Goal: Information Seeking & Learning: Learn about a topic

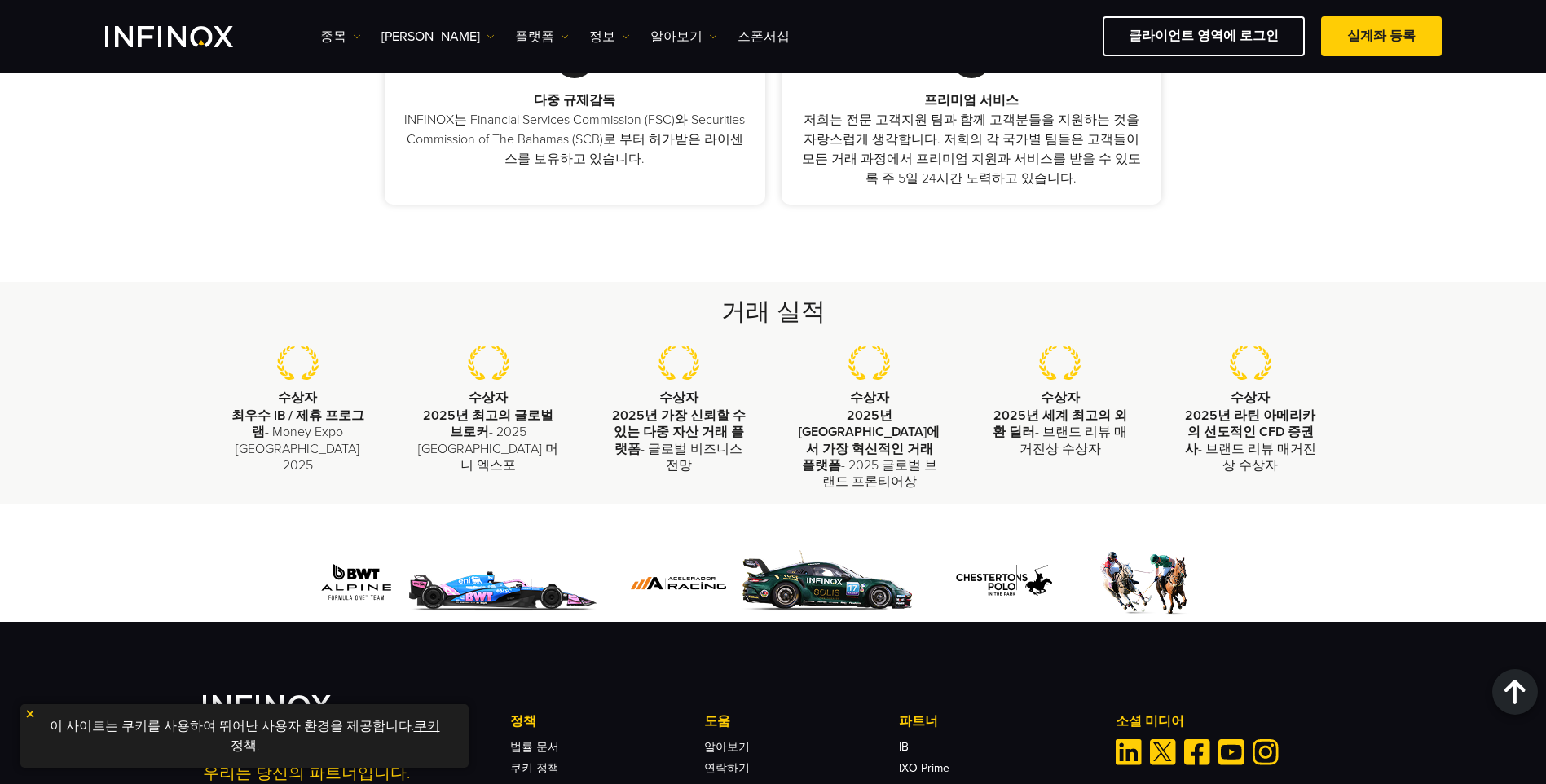
scroll to position [1467, 0]
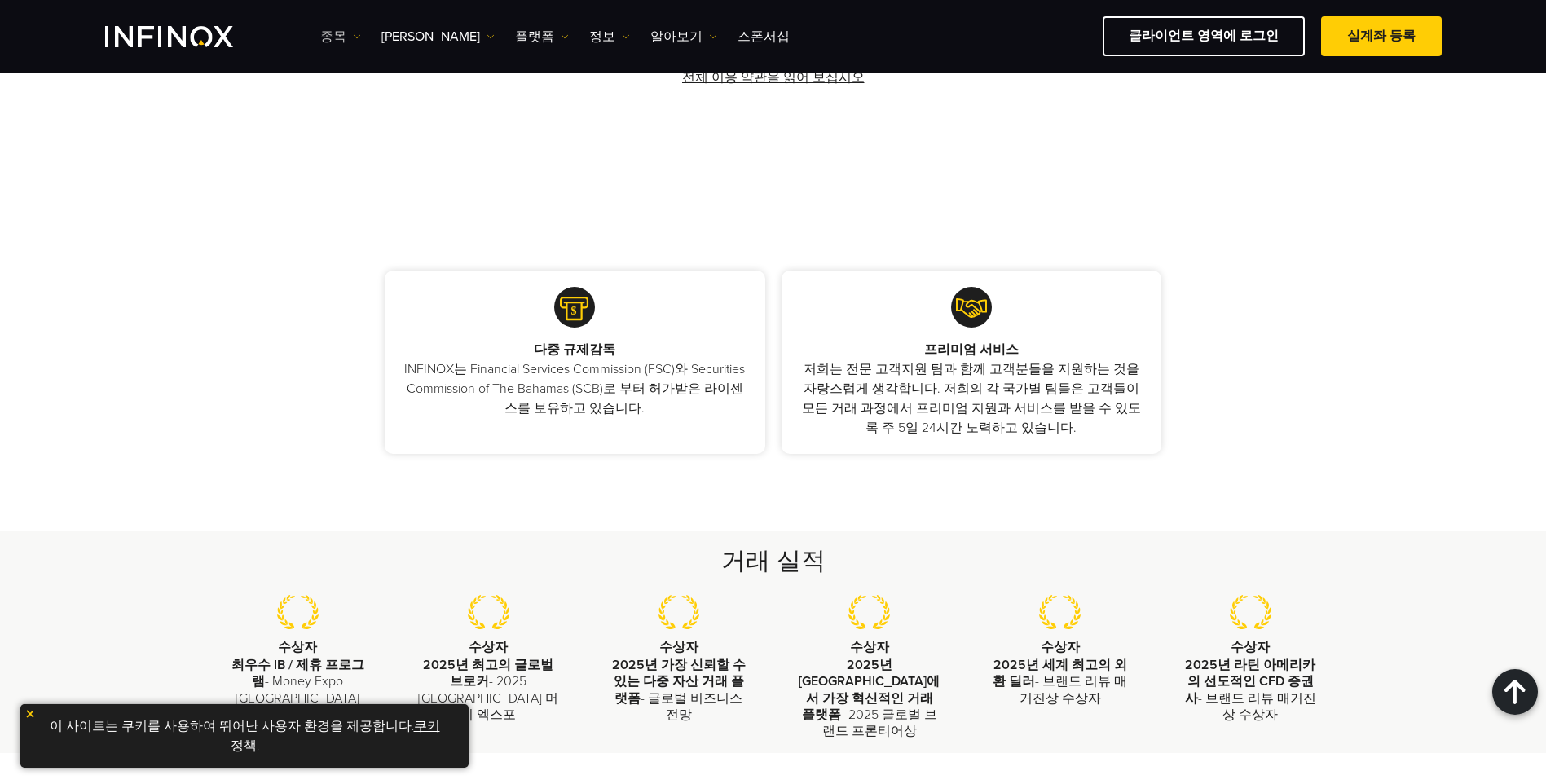
click at [339, 34] on link "종목" at bounding box center [340, 36] width 41 height 19
click at [352, 86] on link "종목" at bounding box center [364, 88] width 88 height 35
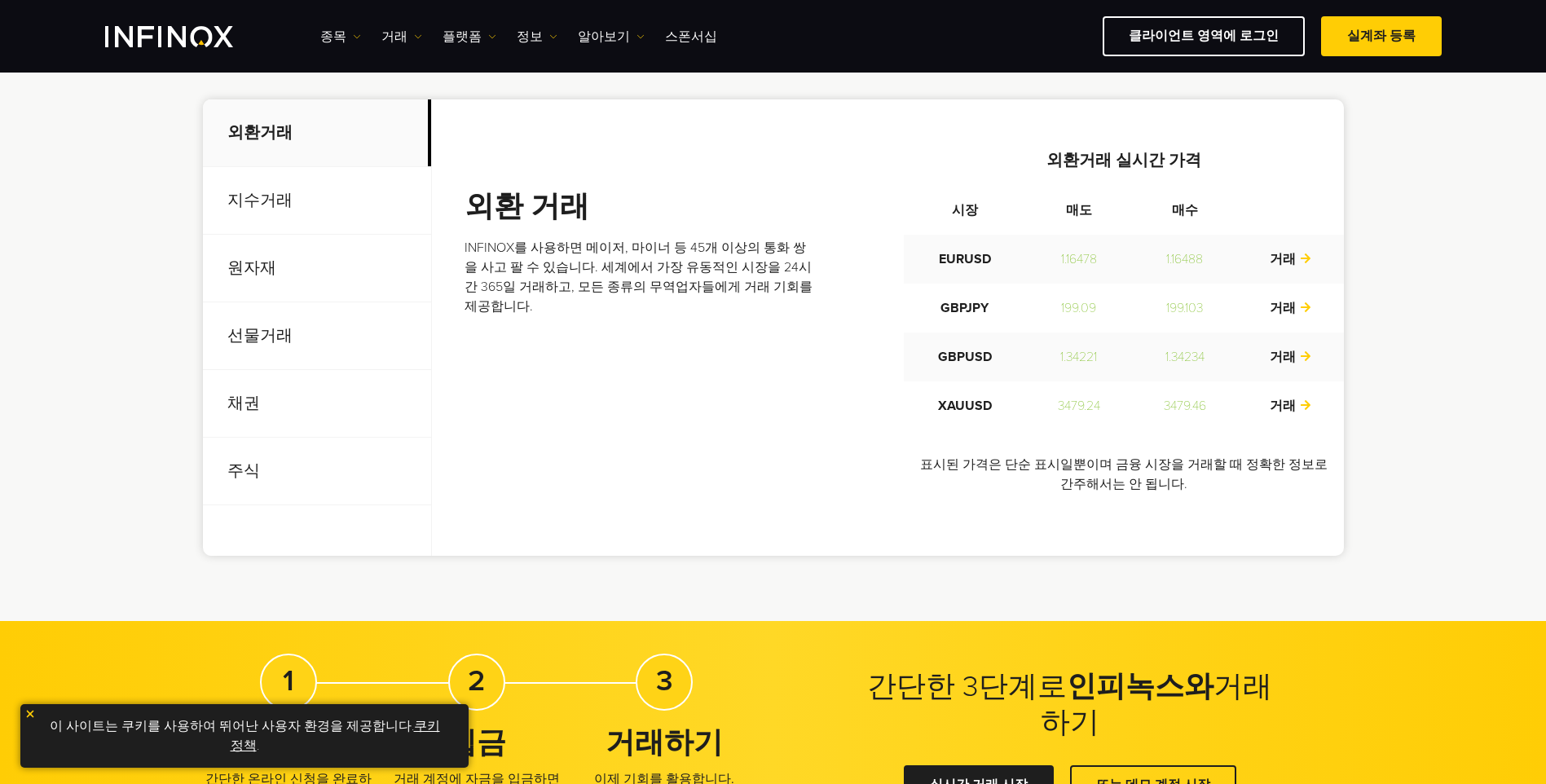
scroll to position [571, 0]
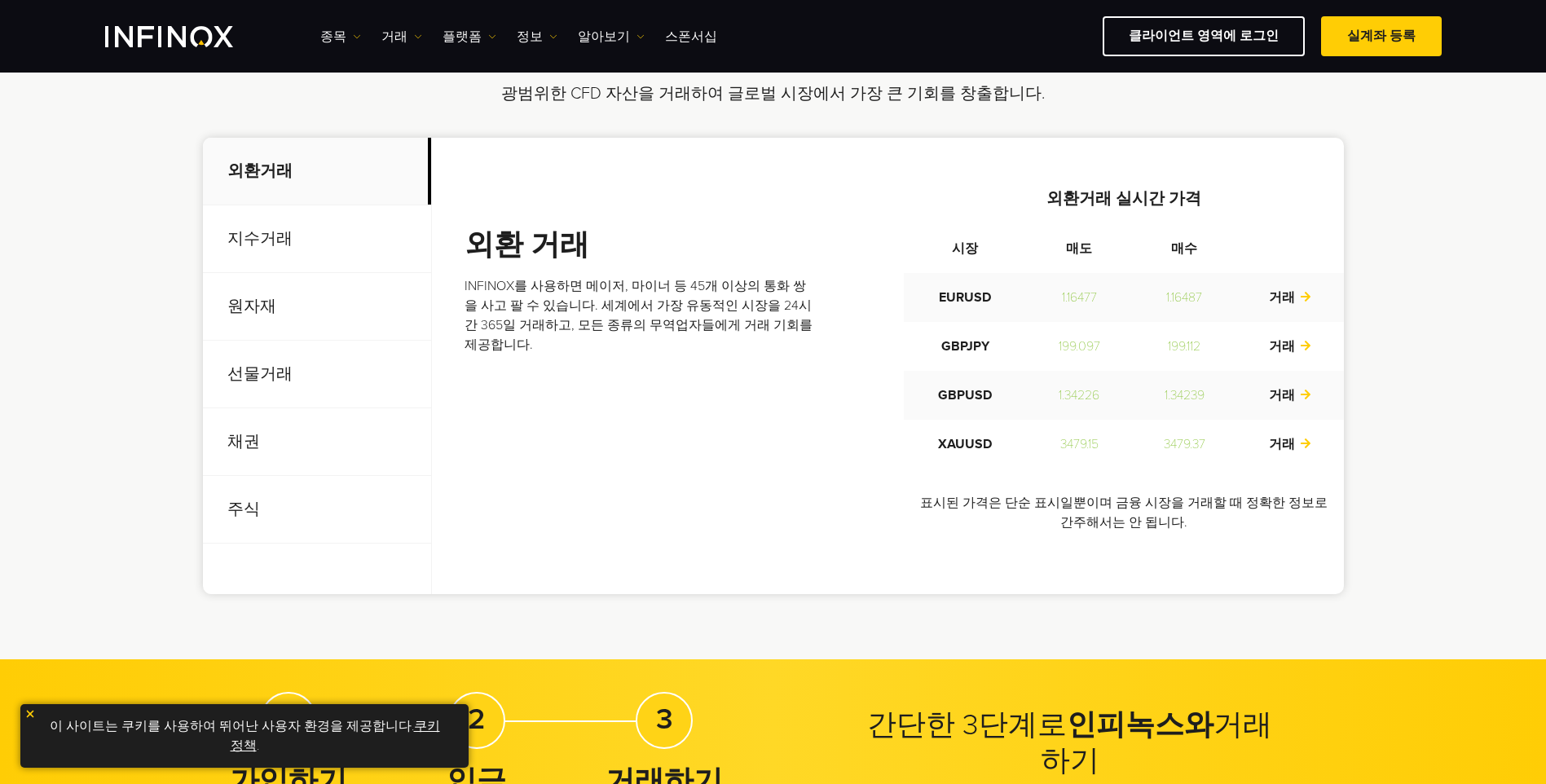
click at [317, 246] on p "지수거래" at bounding box center [317, 238] width 228 height 68
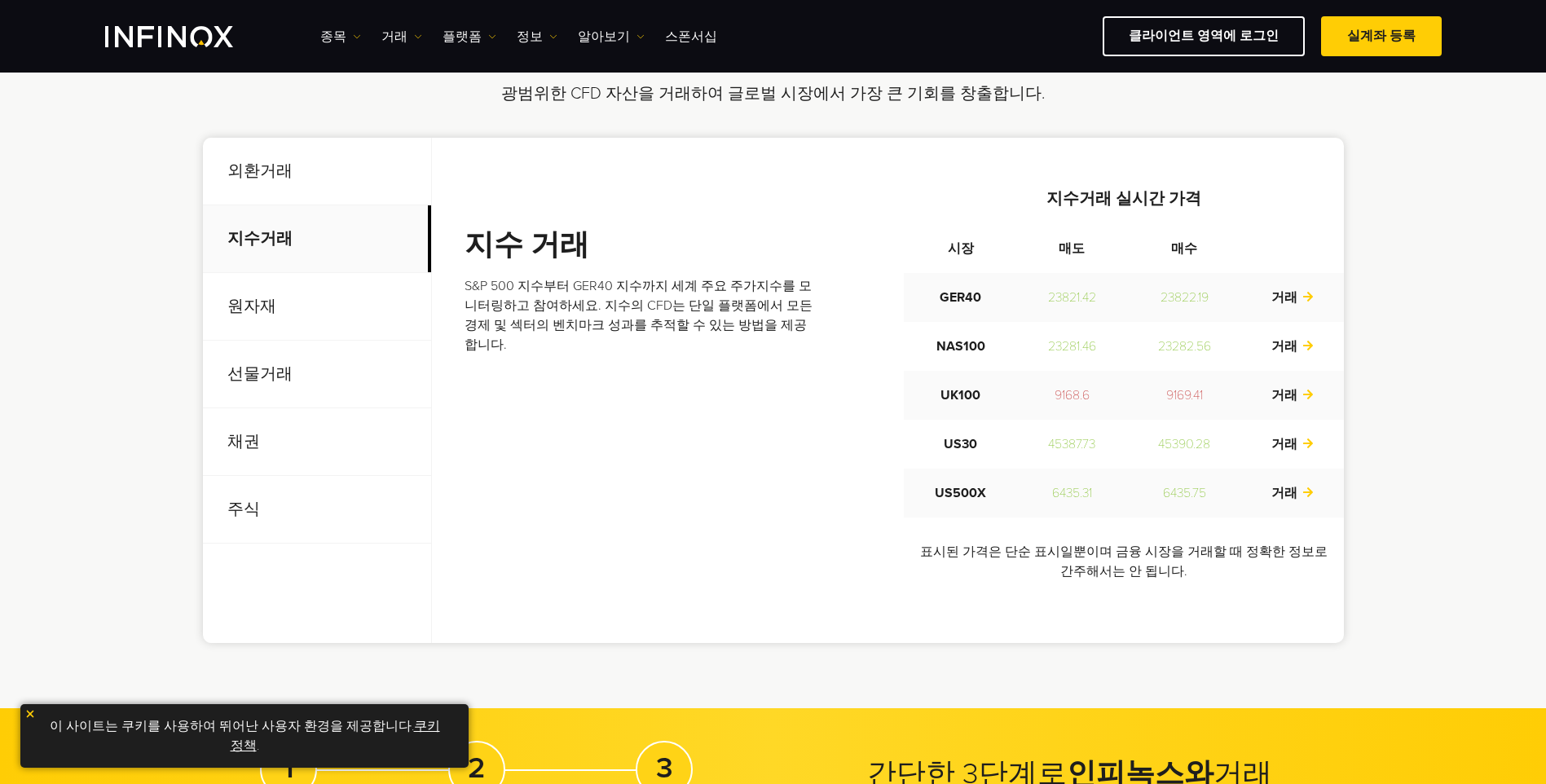
scroll to position [0, 0]
drag, startPoint x: 286, startPoint y: 307, endPoint x: 276, endPoint y: 393, distance: 86.6
click at [285, 307] on p "원자재" at bounding box center [317, 306] width 228 height 68
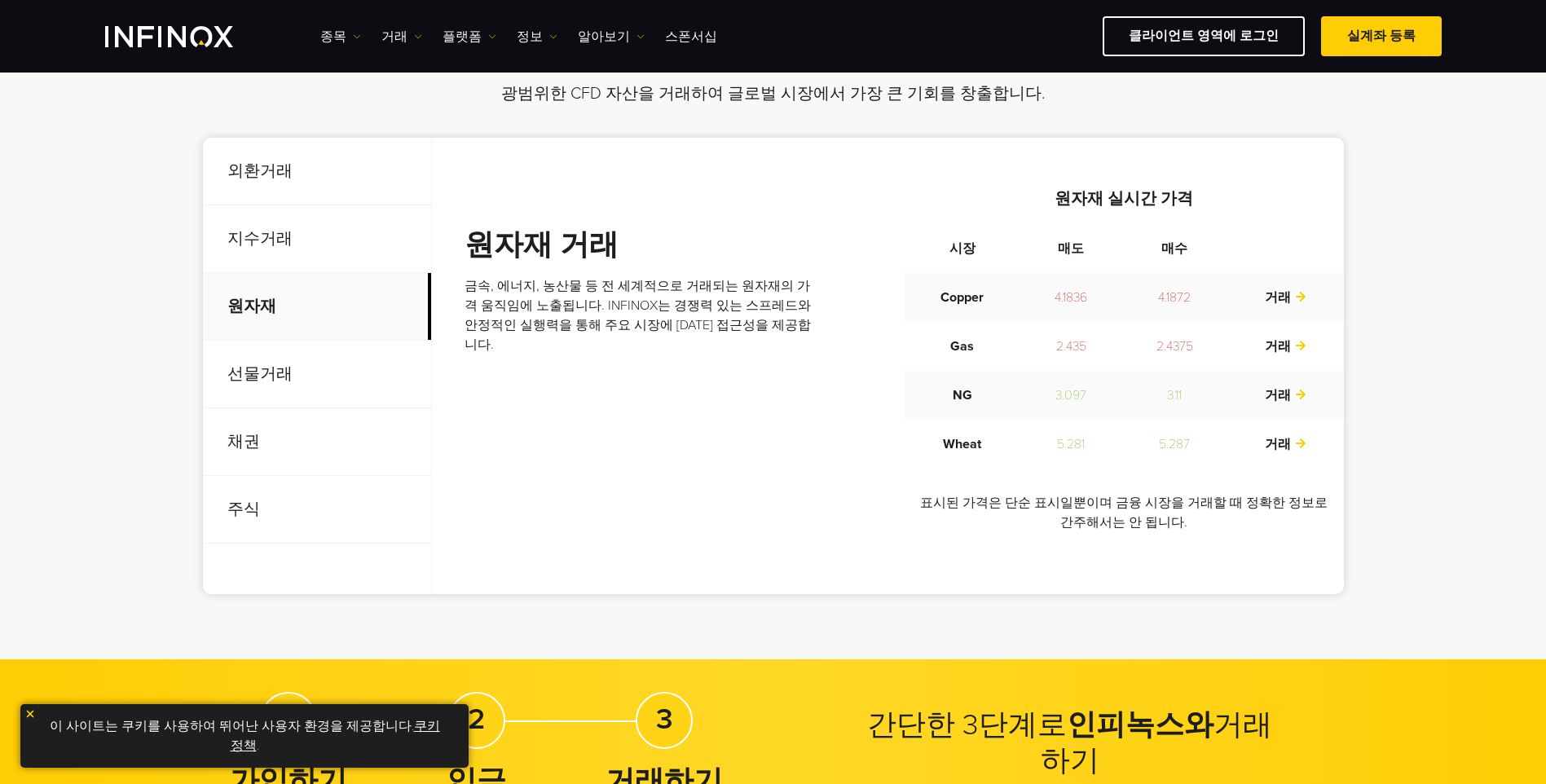
click at [318, 392] on p "선물거래" at bounding box center [317, 374] width 228 height 68
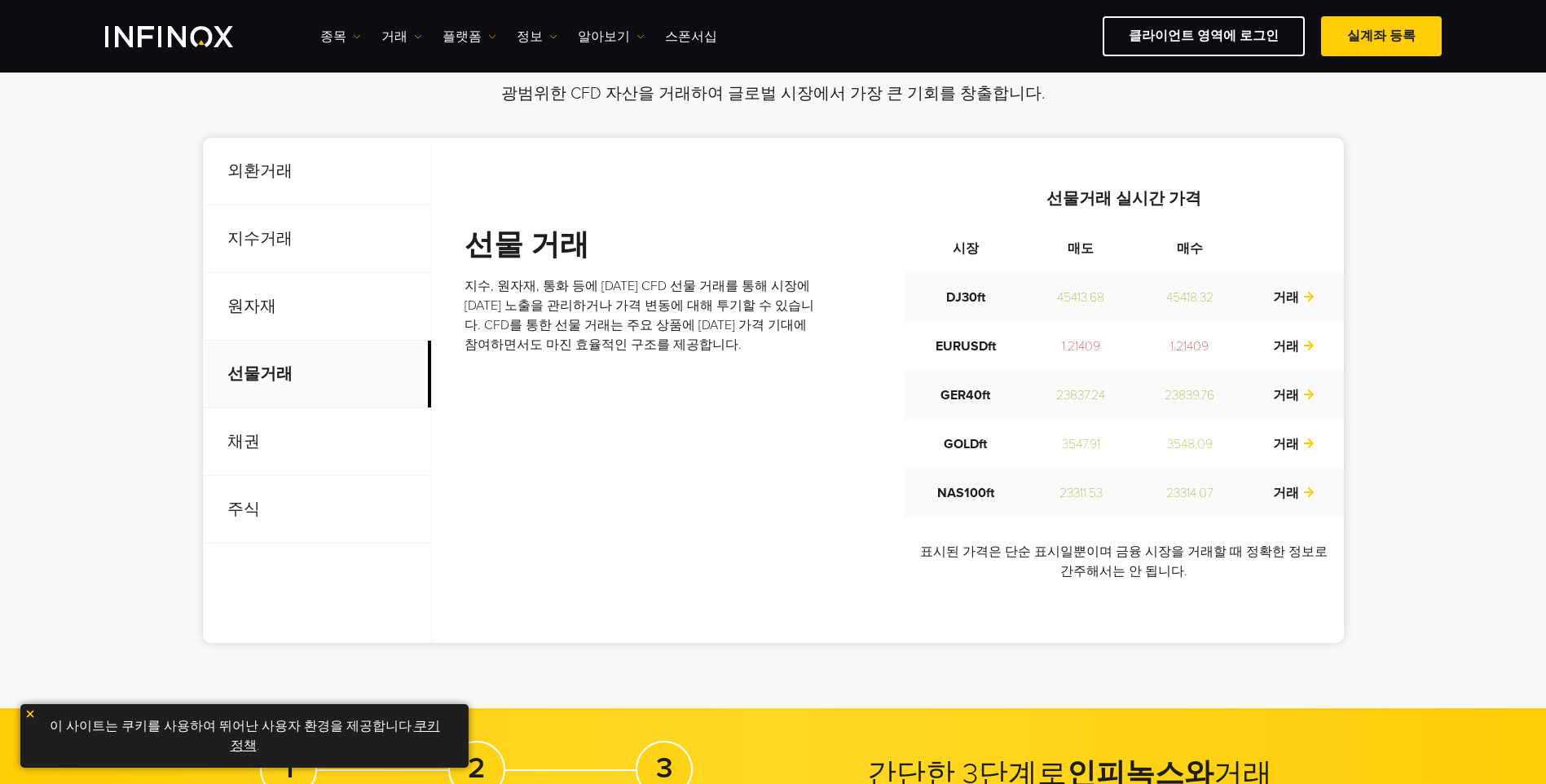
click at [311, 435] on p "채권" at bounding box center [317, 441] width 228 height 68
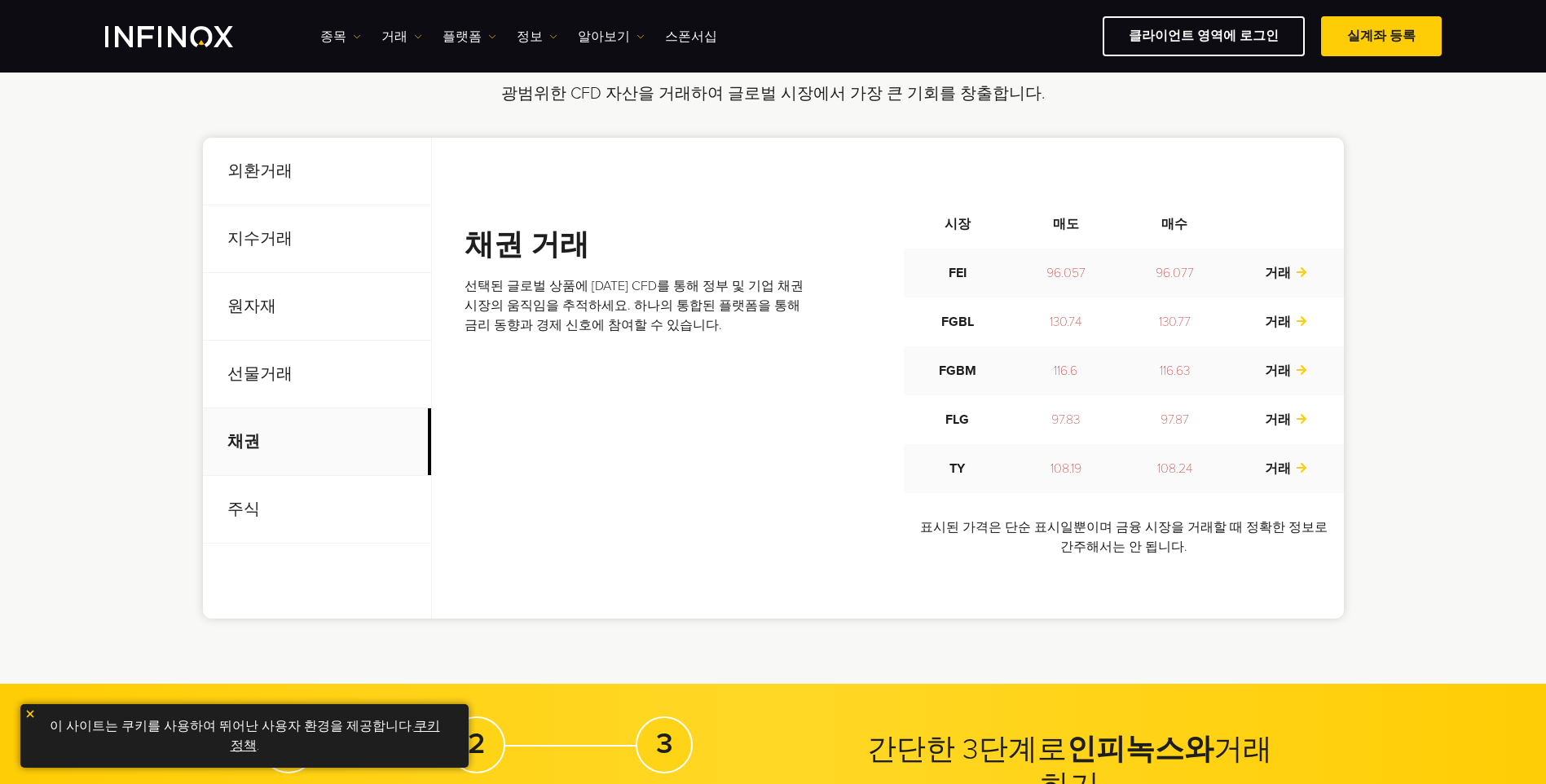
click at [341, 514] on p "주식" at bounding box center [317, 509] width 228 height 68
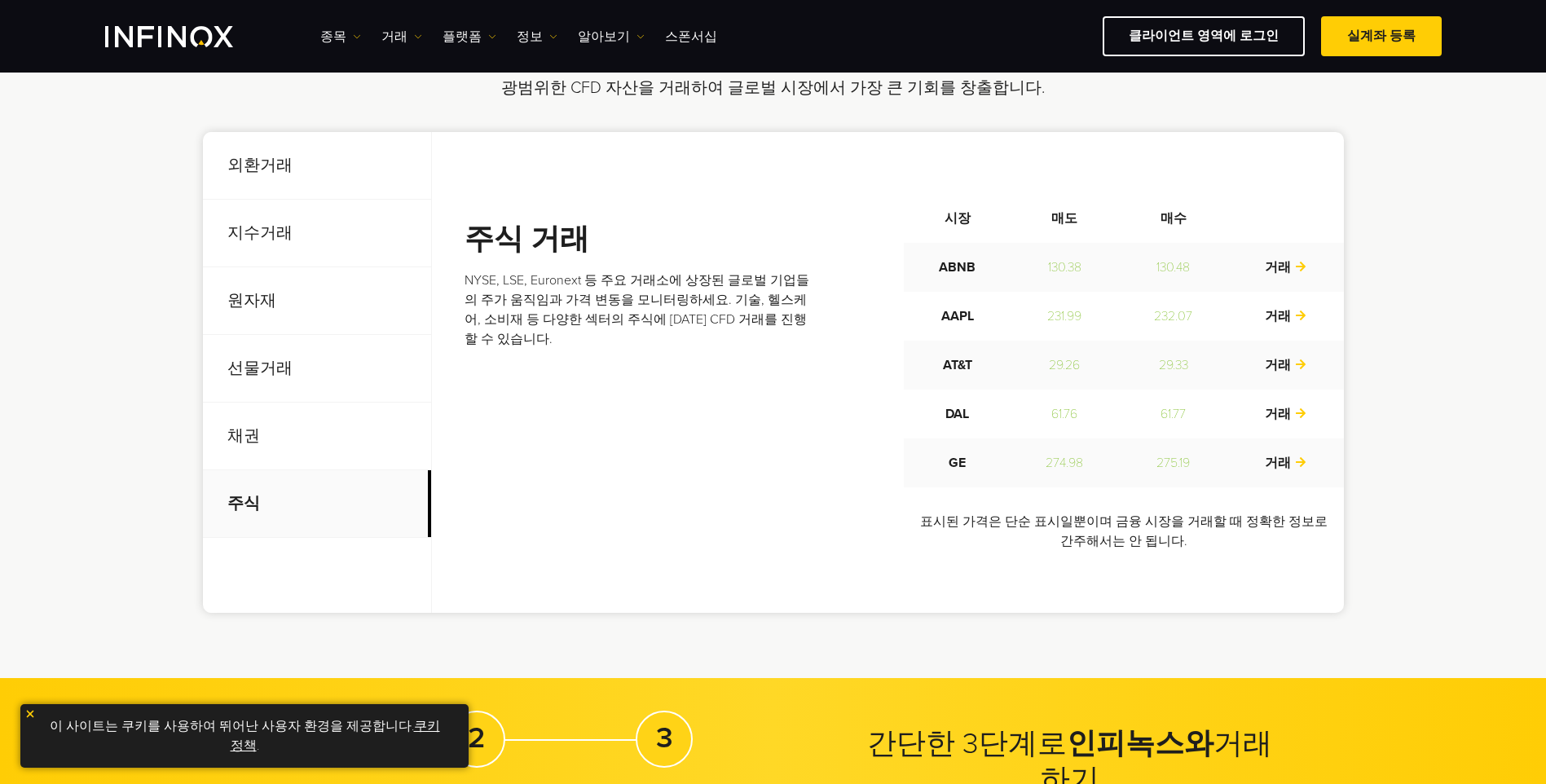
scroll to position [489, 0]
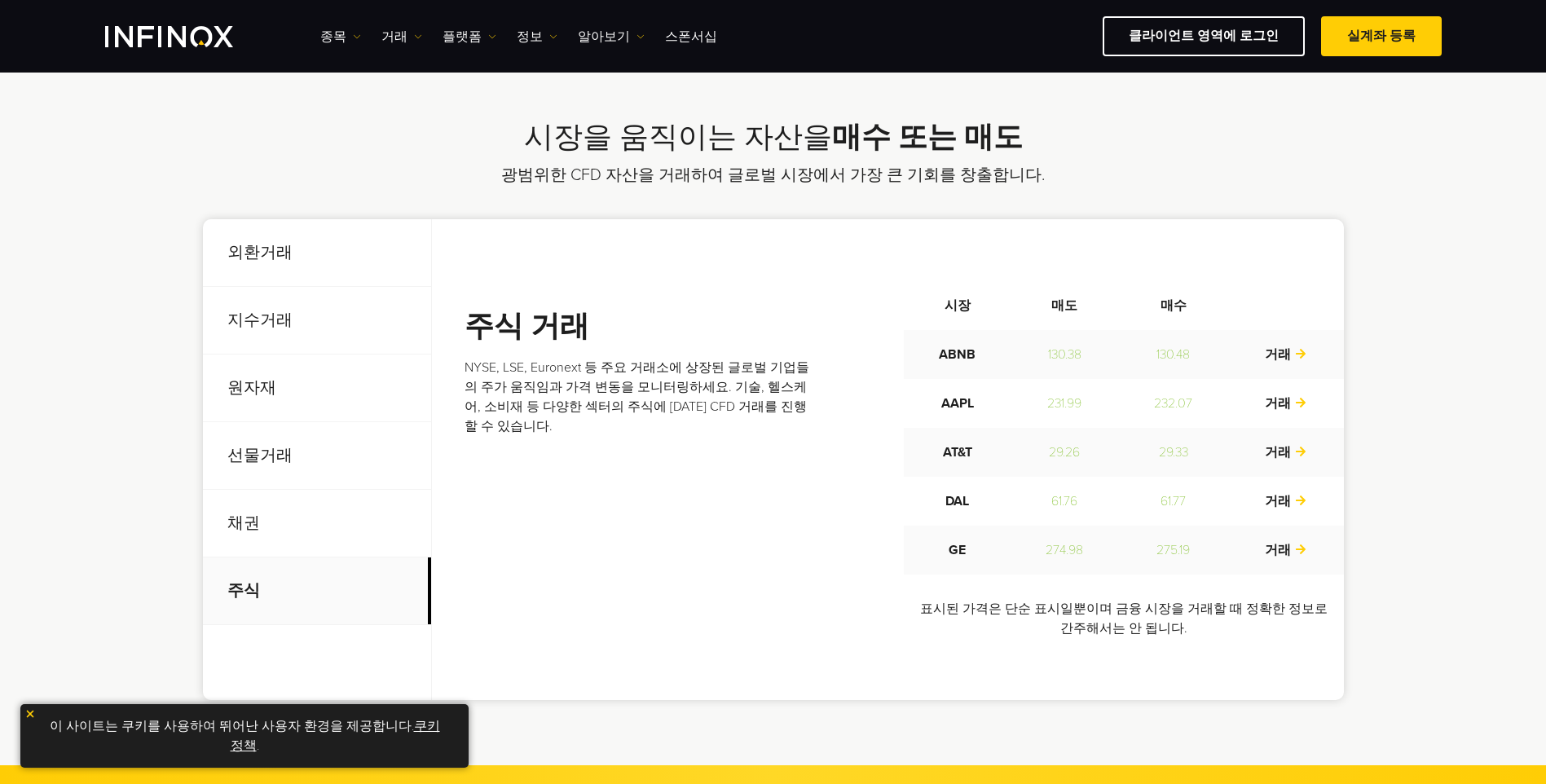
click at [250, 327] on p "지수거래" at bounding box center [317, 321] width 228 height 68
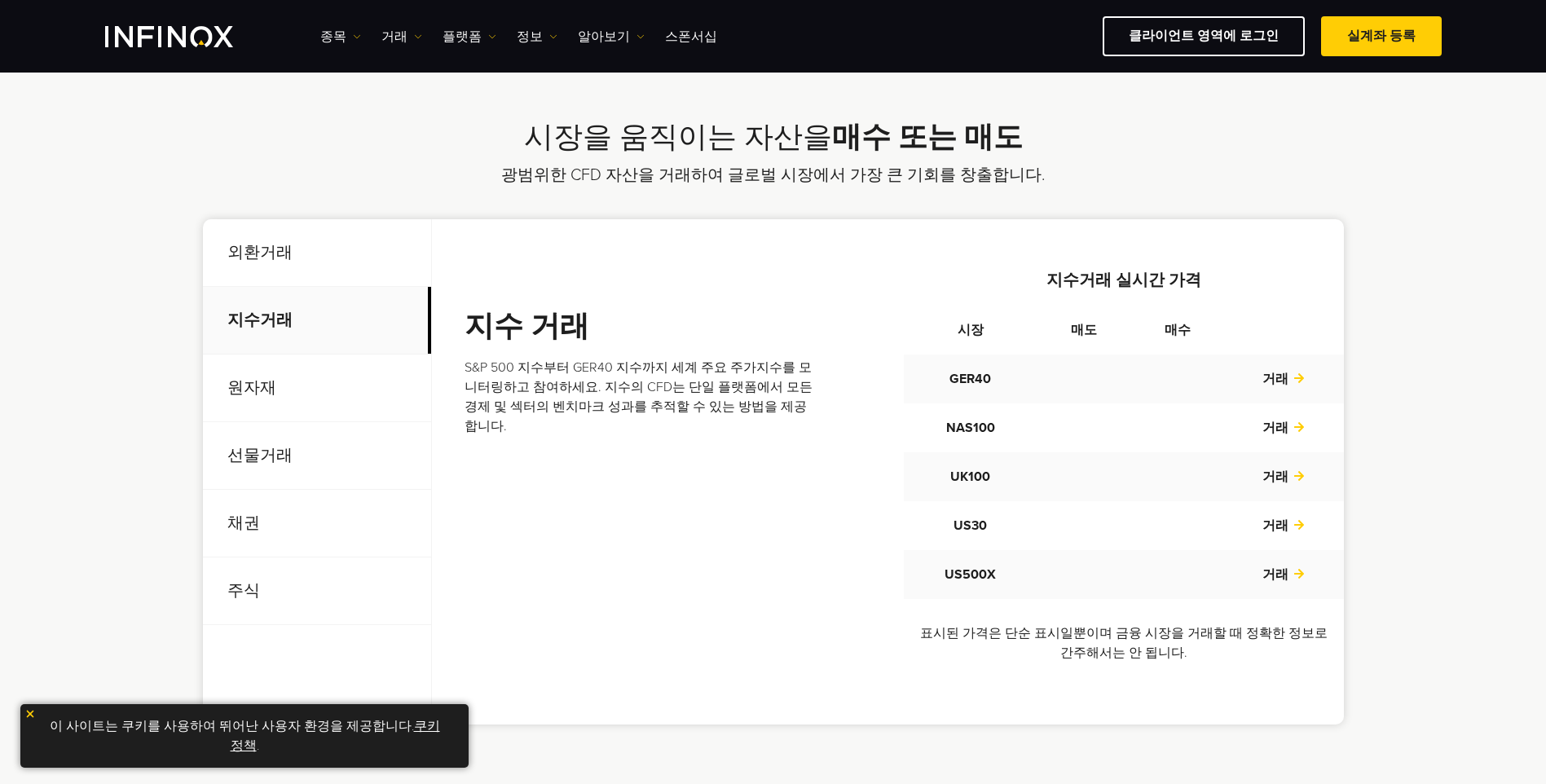
scroll to position [0, 0]
